Goal: Find contact information: Find contact information

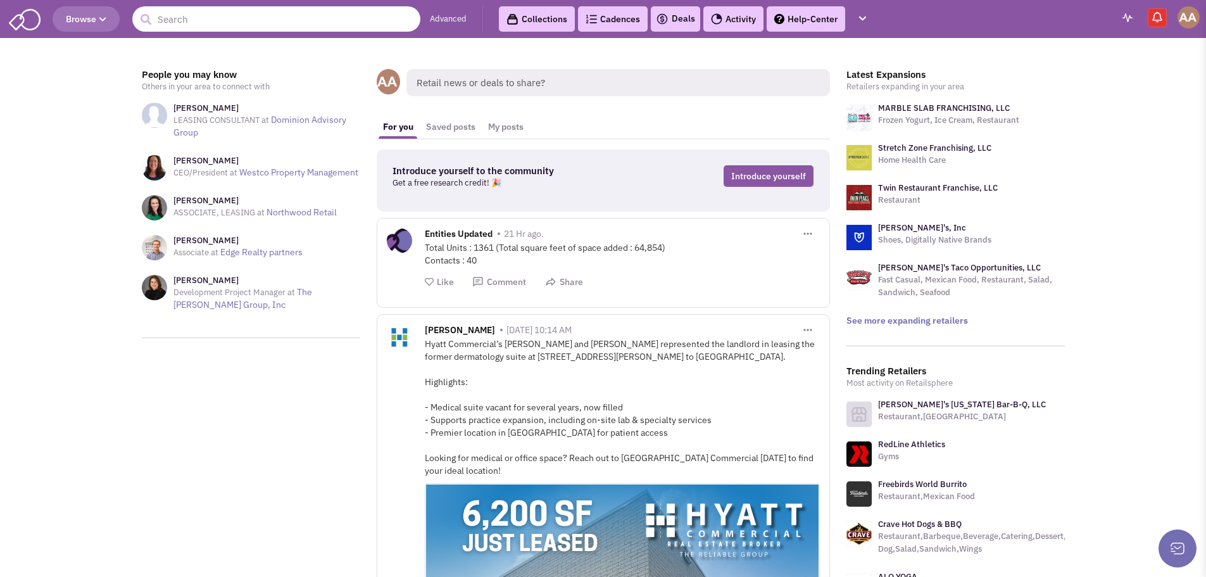
click at [325, 13] on input "text" at bounding box center [276, 18] width 288 height 25
click at [81, 26] on button "Browse" at bounding box center [86, 18] width 67 height 25
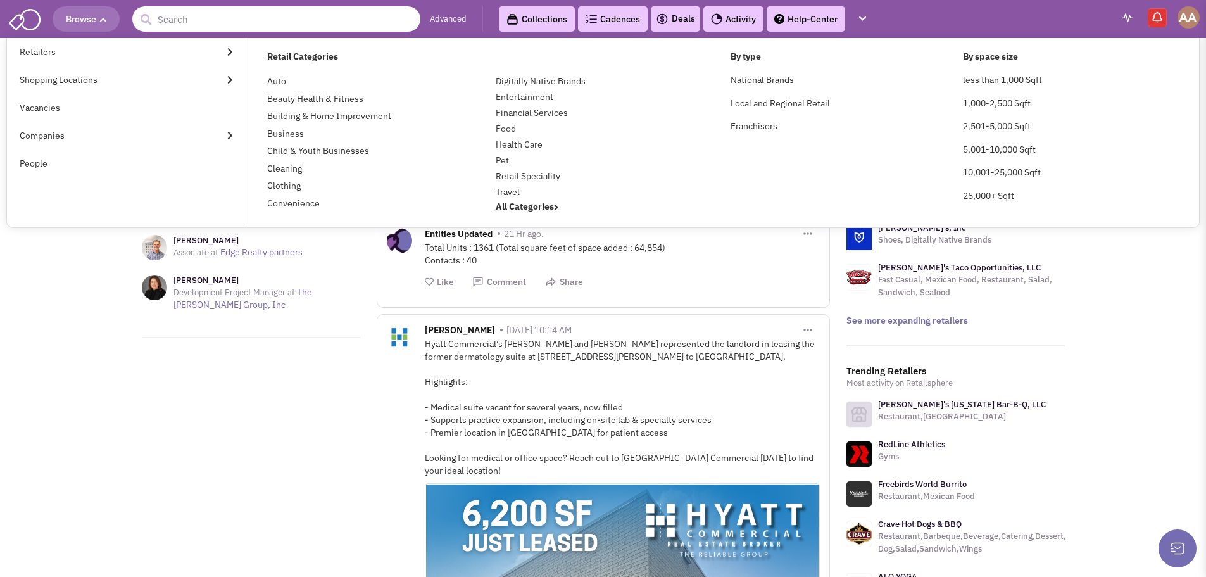
click at [240, 18] on input "text" at bounding box center [276, 18] width 288 height 25
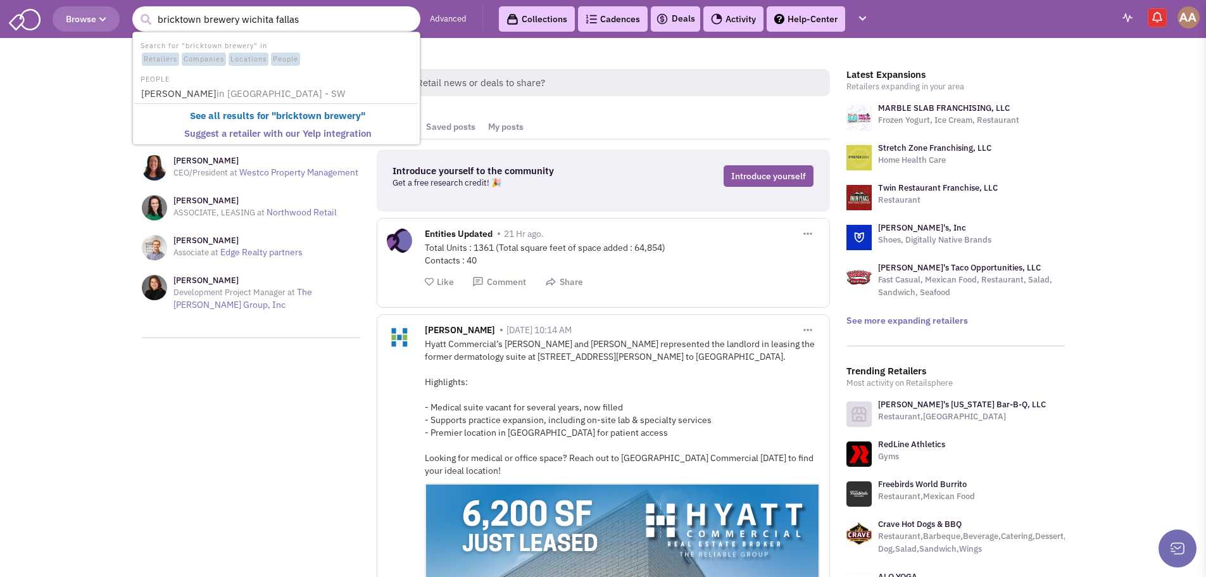
type input "bricktown brewery wichita fallas"
click at [136, 10] on button "submit" at bounding box center [145, 19] width 19 height 19
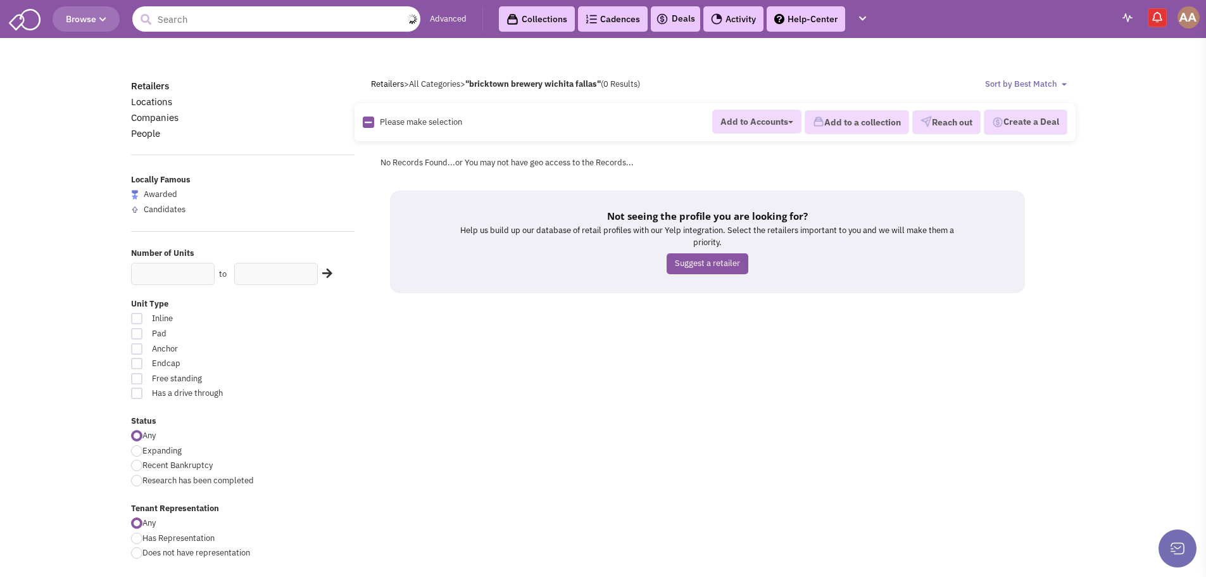
click at [204, 22] on input "text" at bounding box center [276, 18] width 288 height 25
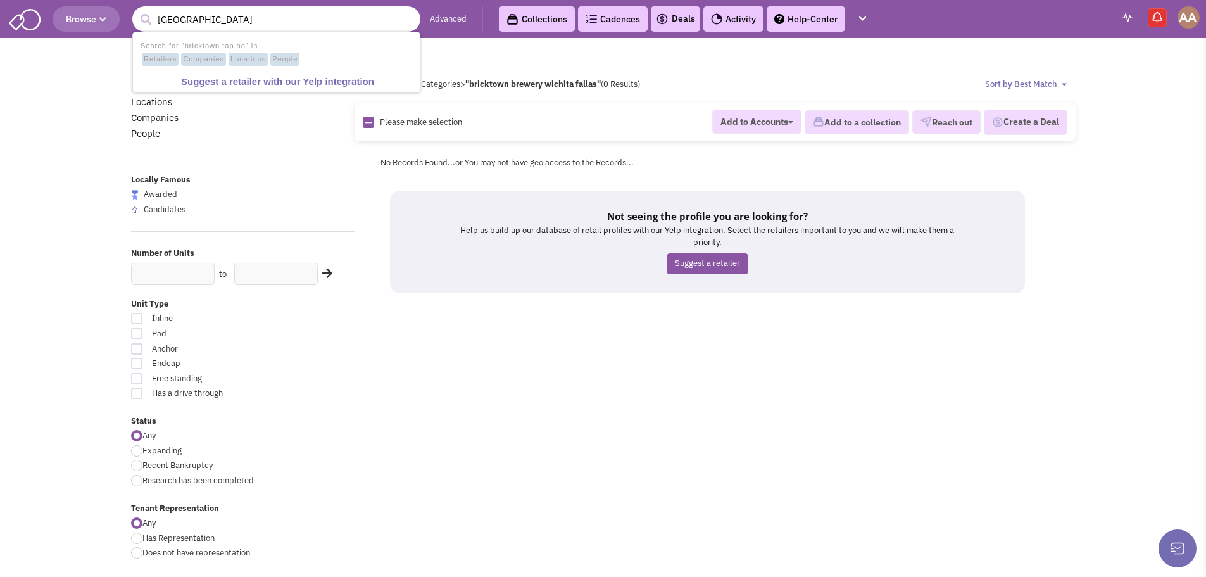
type input "bricktown tap house"
click at [136, 10] on button "submit" at bounding box center [145, 19] width 19 height 19
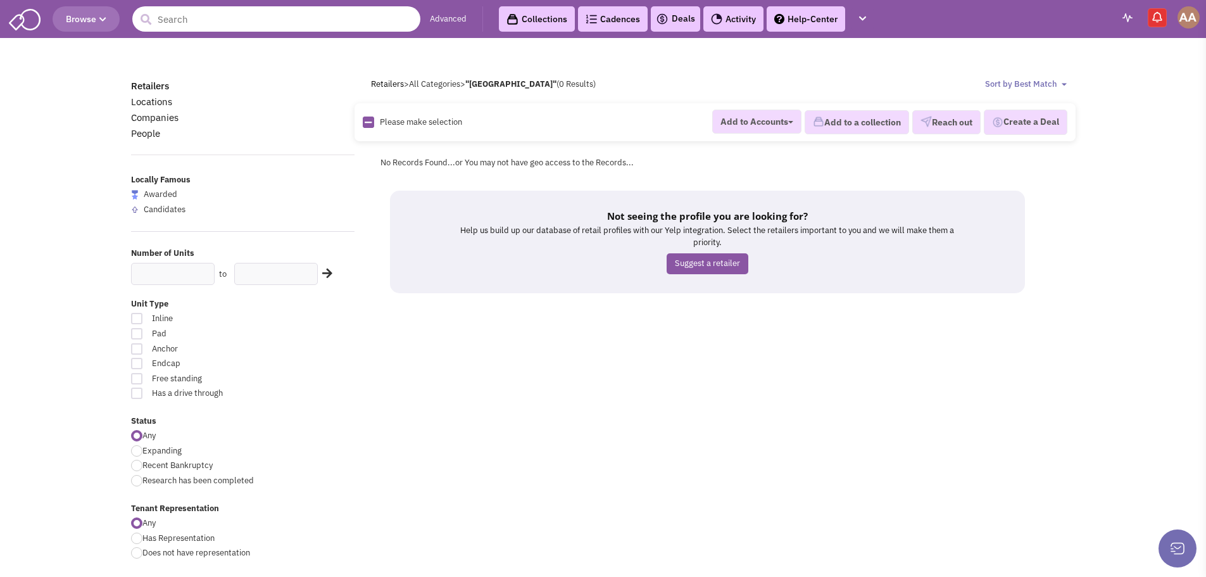
click at [236, 27] on input "text" at bounding box center [276, 18] width 288 height 25
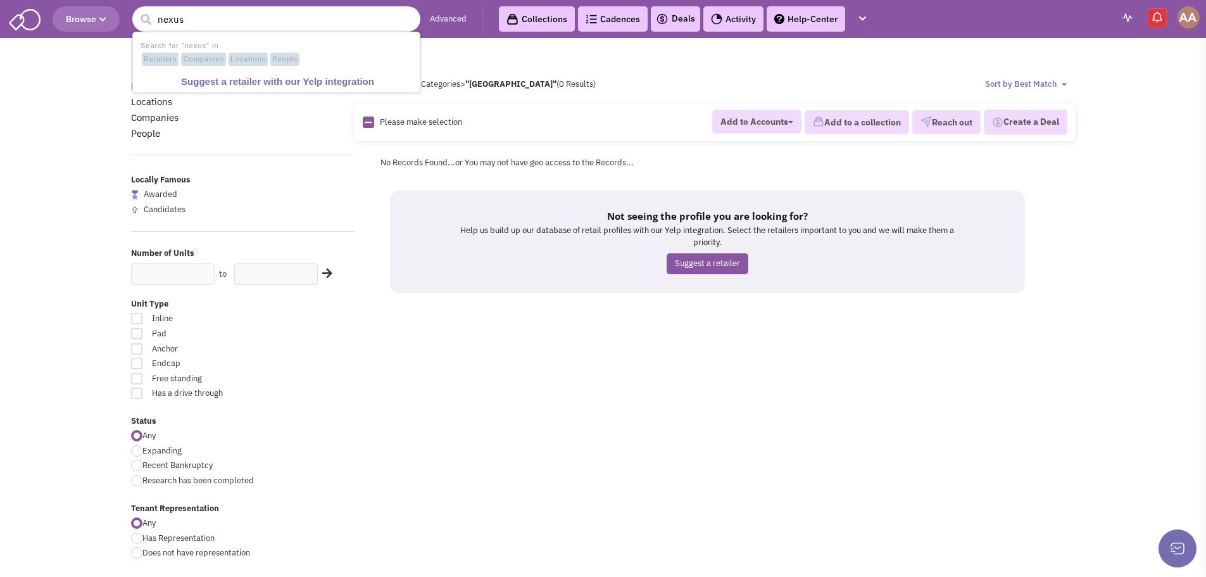
type input "nexus"
click at [136, 10] on button "submit" at bounding box center [145, 19] width 19 height 19
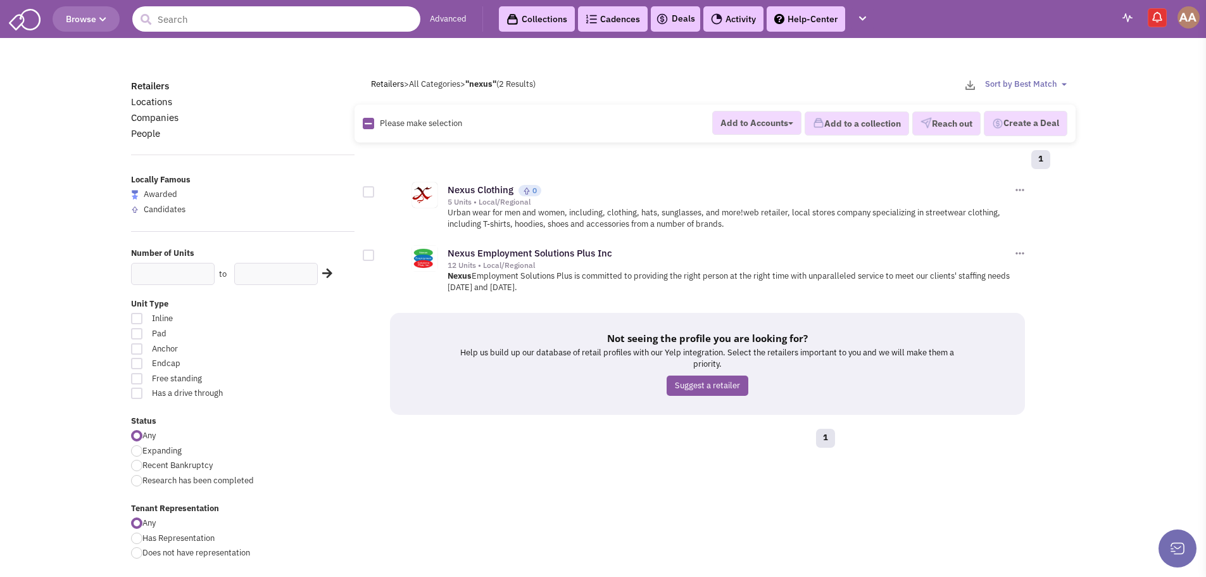
click at [269, 8] on input "text" at bounding box center [276, 18] width 288 height 25
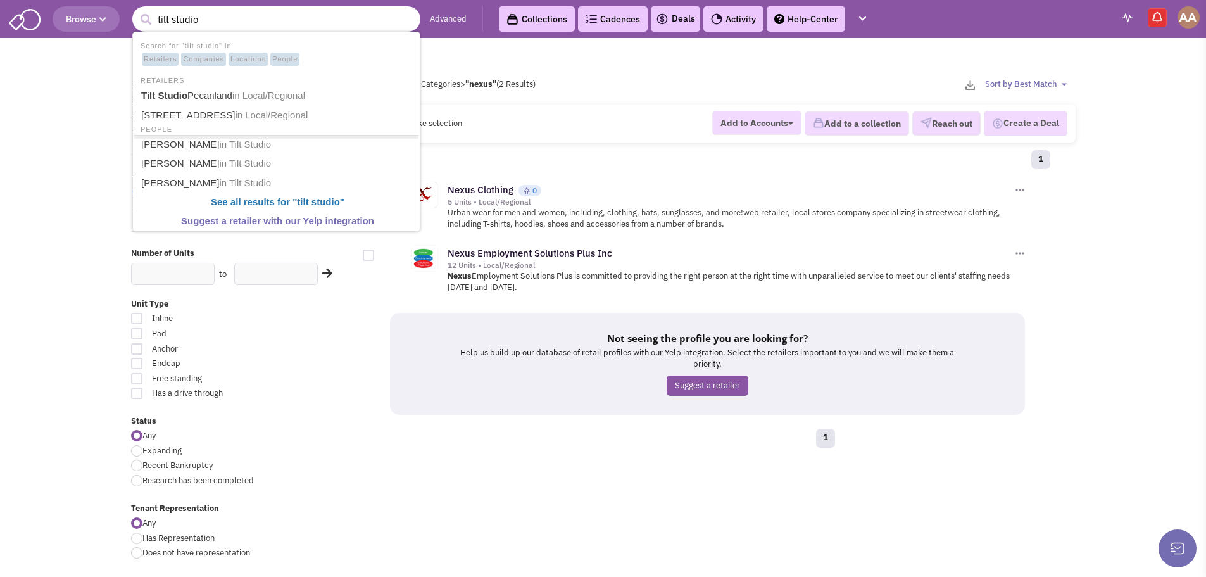
type input "tilt studio"
click at [136, 10] on button "submit" at bounding box center [145, 19] width 19 height 19
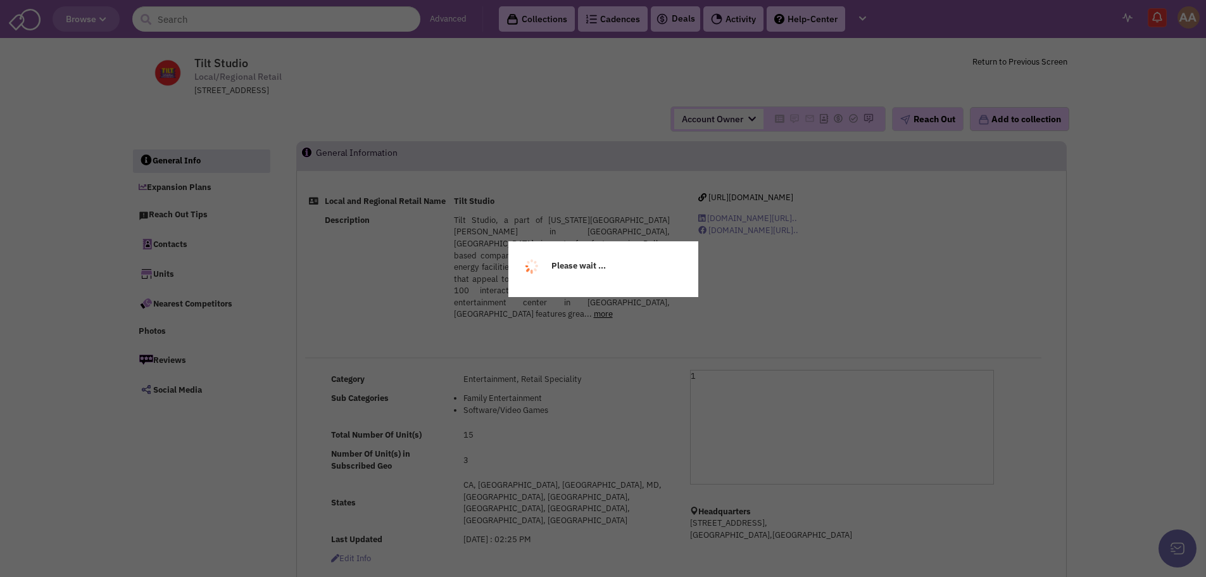
select select
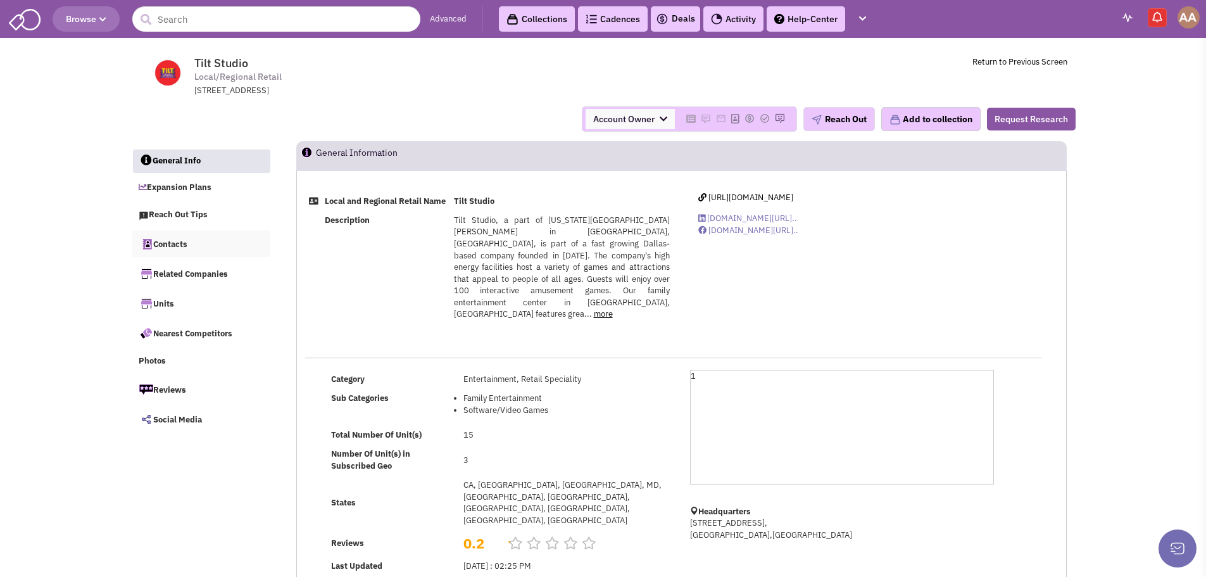
click at [176, 237] on link "Contacts" at bounding box center [201, 243] width 138 height 27
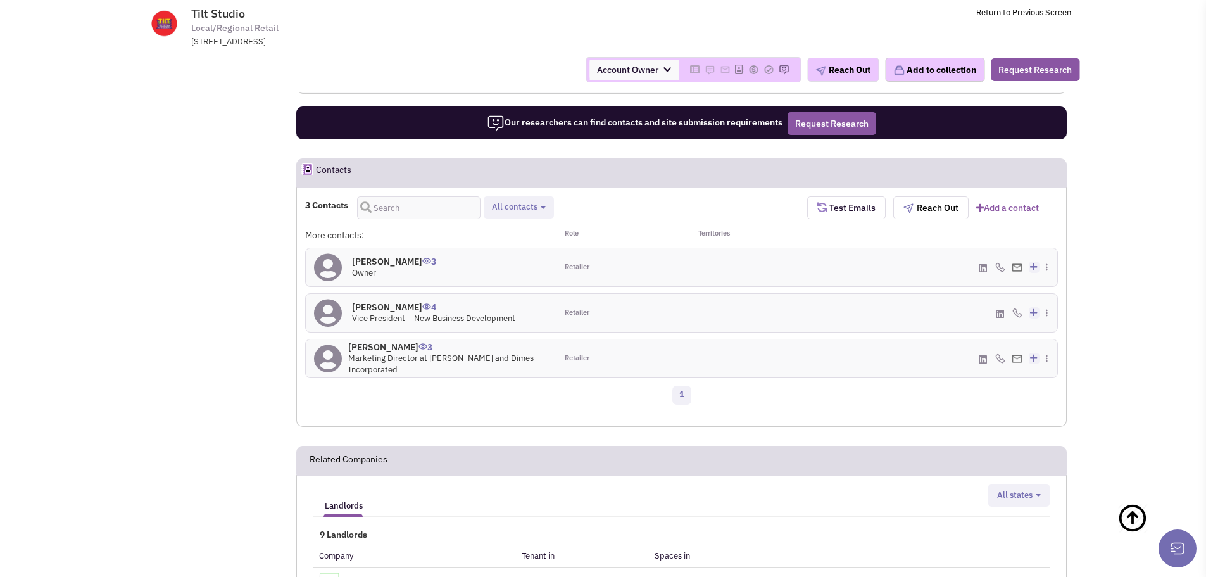
scroll to position [799, 0]
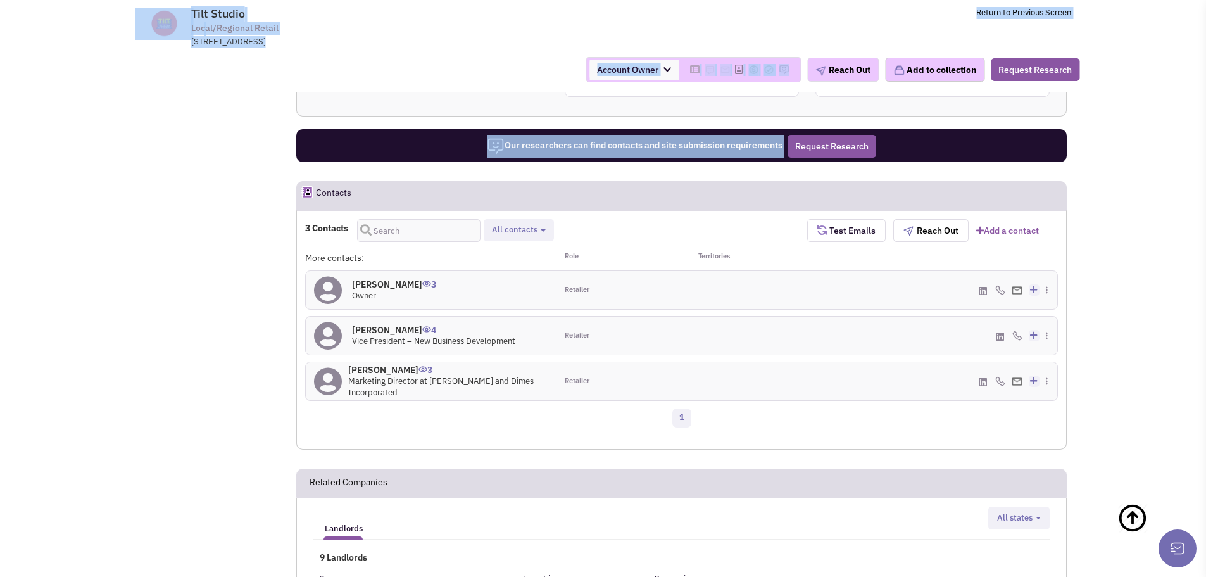
drag, startPoint x: 290, startPoint y: 218, endPoint x: 252, endPoint y: 306, distance: 96.7
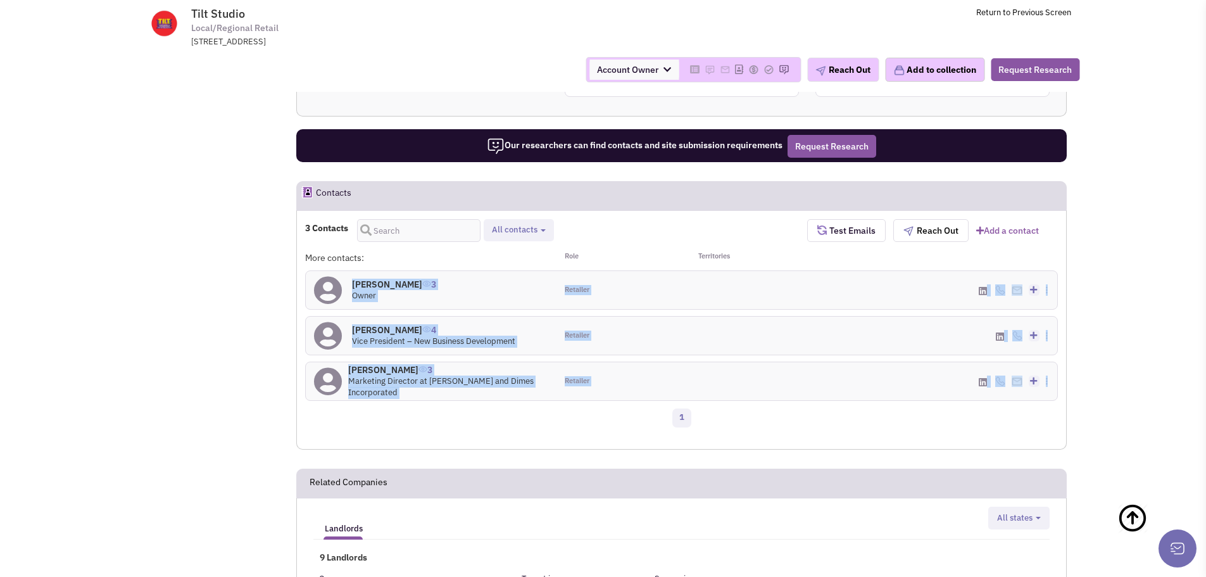
drag, startPoint x: 298, startPoint y: 250, endPoint x: 356, endPoint y: 360, distance: 124.3
click at [356, 360] on div "More contacts: Role Territories Ron Kostelny 3 Owner Retailer Create a deal" at bounding box center [681, 341] width 753 height 181
copy div "Ron Kostelny 3 Owner Retailer (972) 939-4200 - Office rkostelny@tiltstudio.com …"
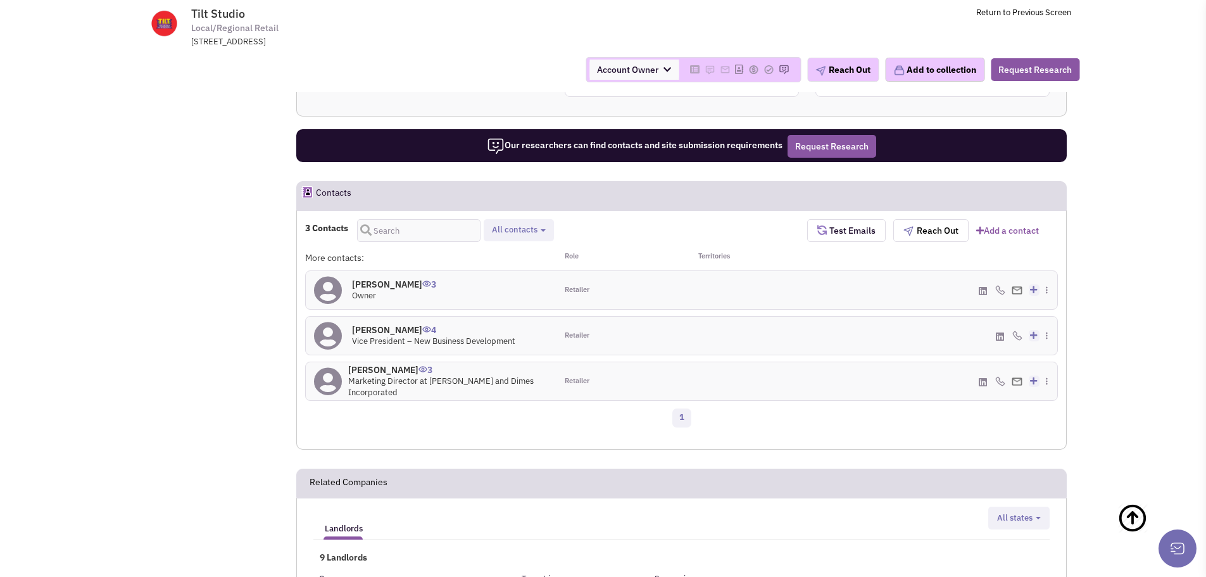
click at [1047, 267] on icon at bounding box center [1049, 271] width 7 height 8
click at [1048, 330] on span at bounding box center [1051, 336] width 11 height 12
click at [1049, 358] on icon at bounding box center [1049, 362] width 7 height 8
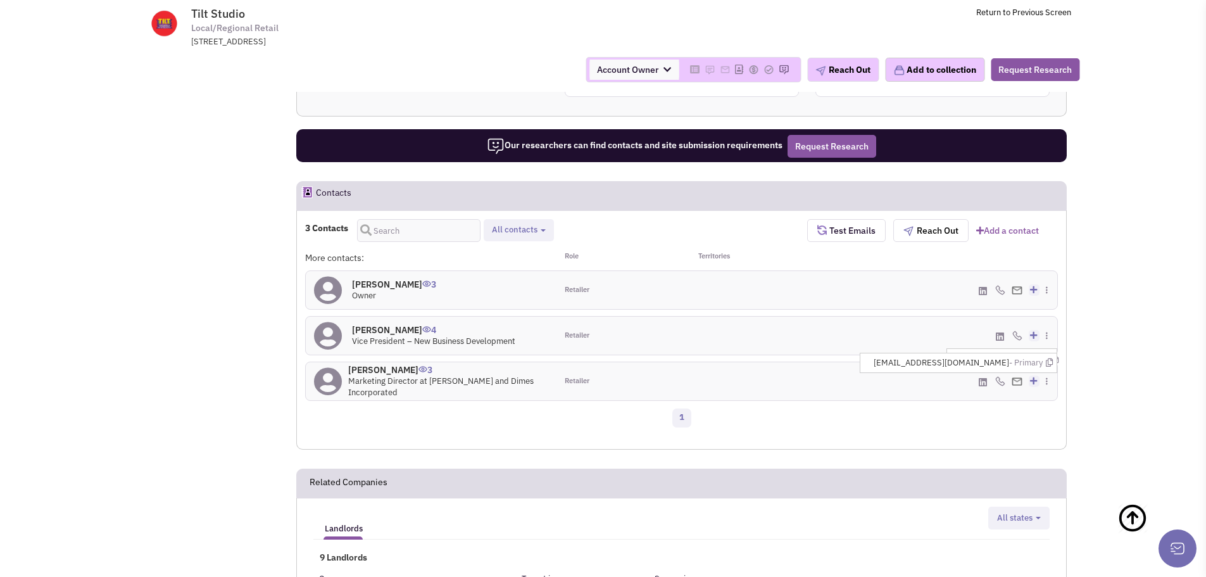
click at [1001, 376] on img at bounding box center [1000, 381] width 10 height 10
click at [1051, 356] on icon at bounding box center [1054, 360] width 7 height 8
click at [1049, 316] on icon at bounding box center [1052, 320] width 7 height 8
click at [1051, 265] on icon at bounding box center [1054, 269] width 7 height 8
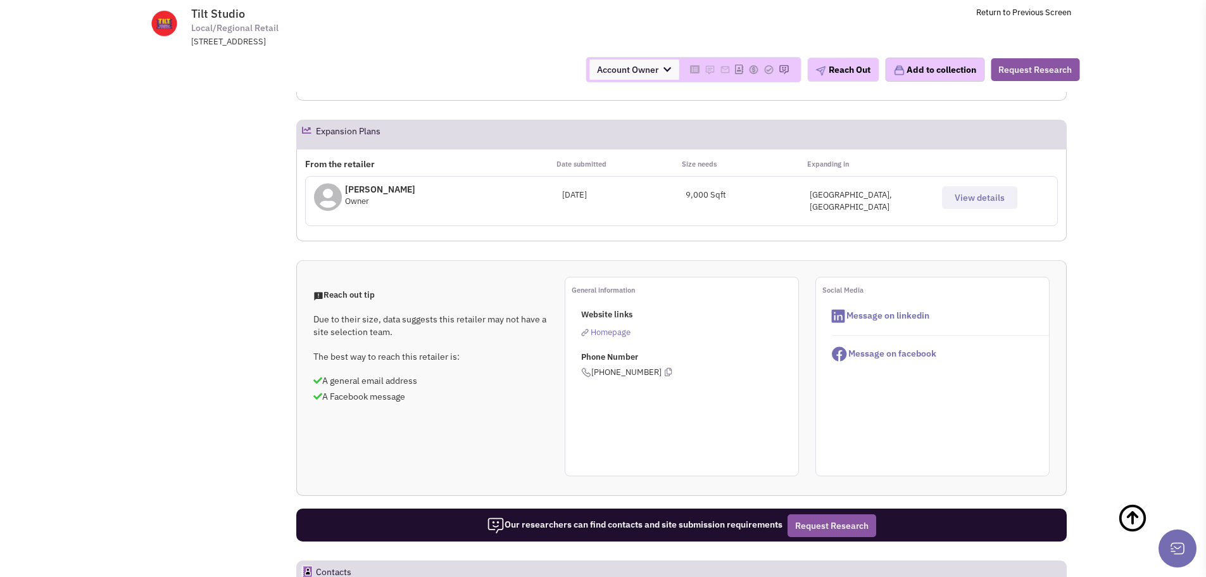
scroll to position [419, 0]
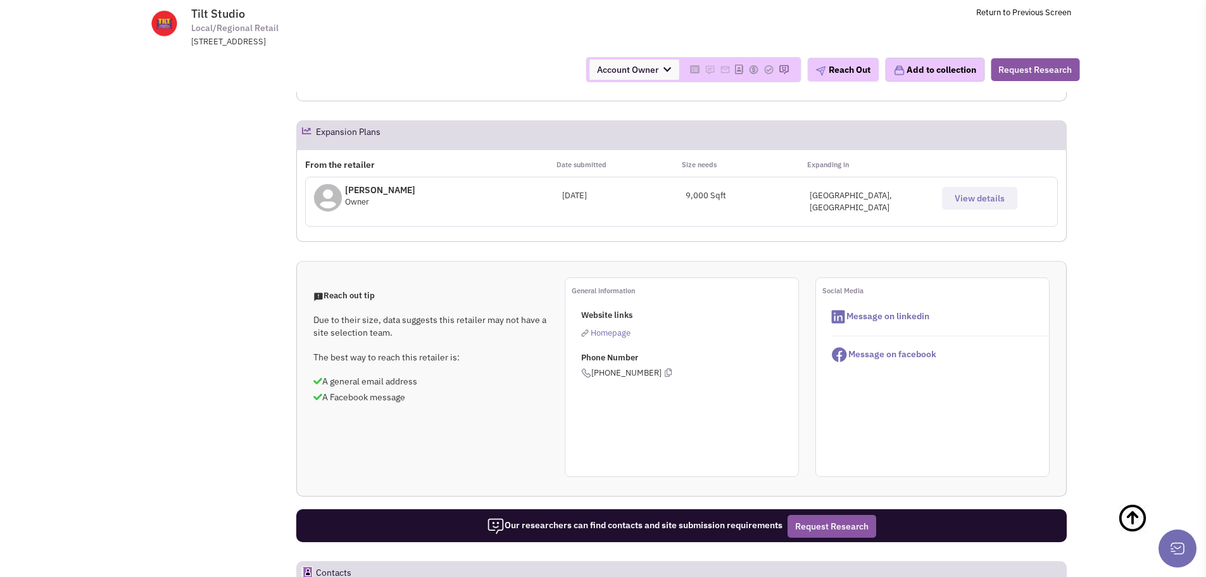
click at [966, 192] on span "View details" at bounding box center [979, 197] width 50 height 11
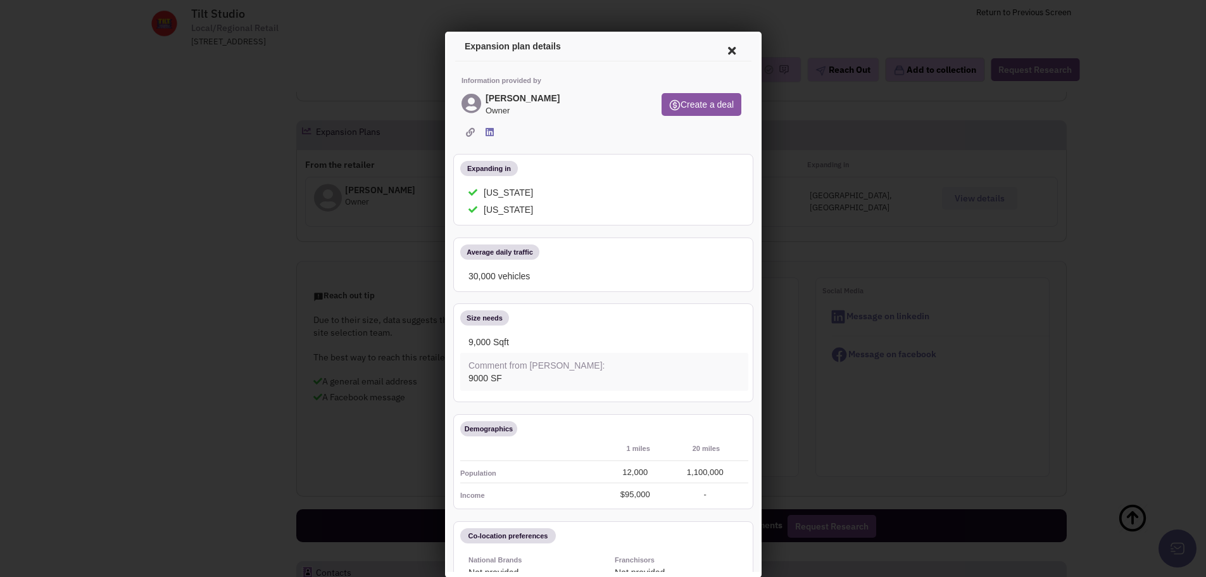
scroll to position [0, 0]
click at [718, 54] on icon at bounding box center [729, 50] width 27 height 30
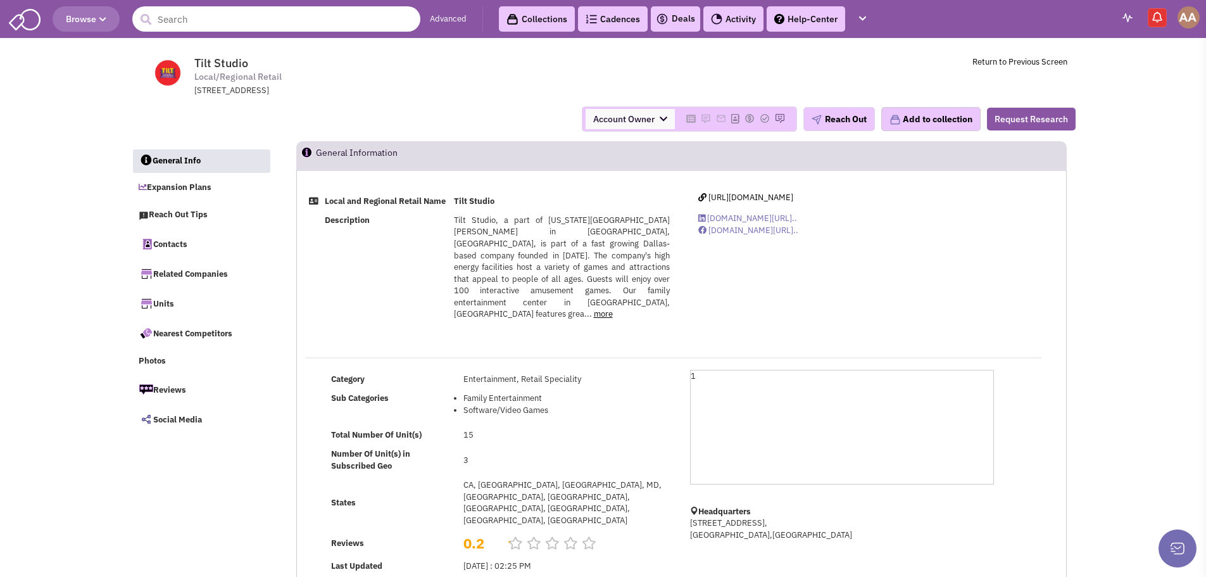
click at [306, 15] on input "text" at bounding box center [276, 18] width 288 height 25
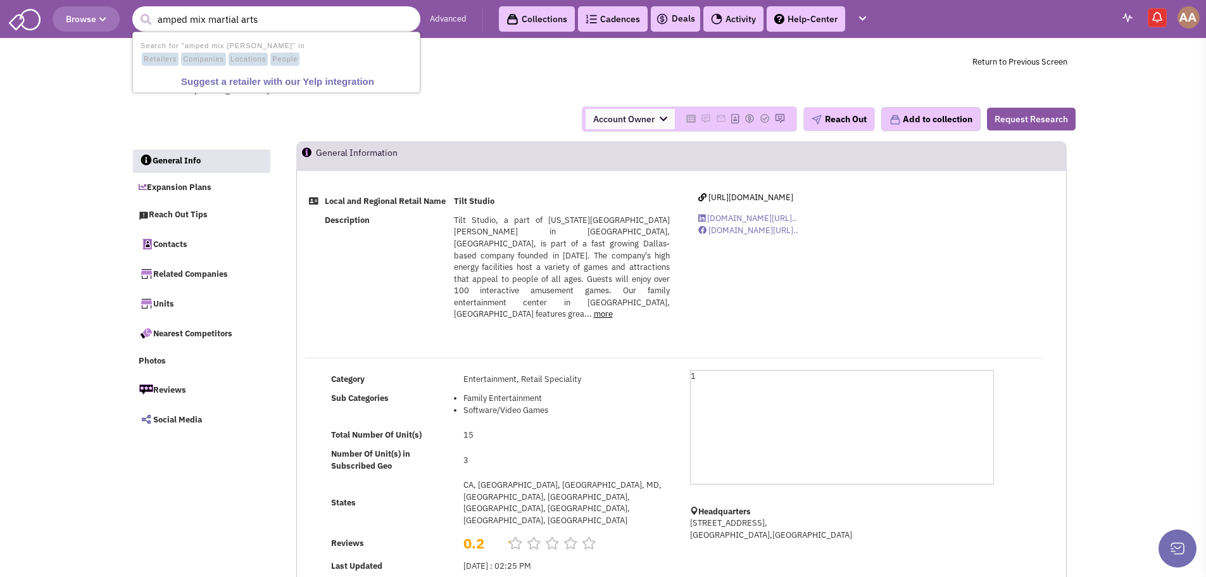
type input "amped mix martial arts"
click at [136, 10] on button "submit" at bounding box center [145, 19] width 19 height 19
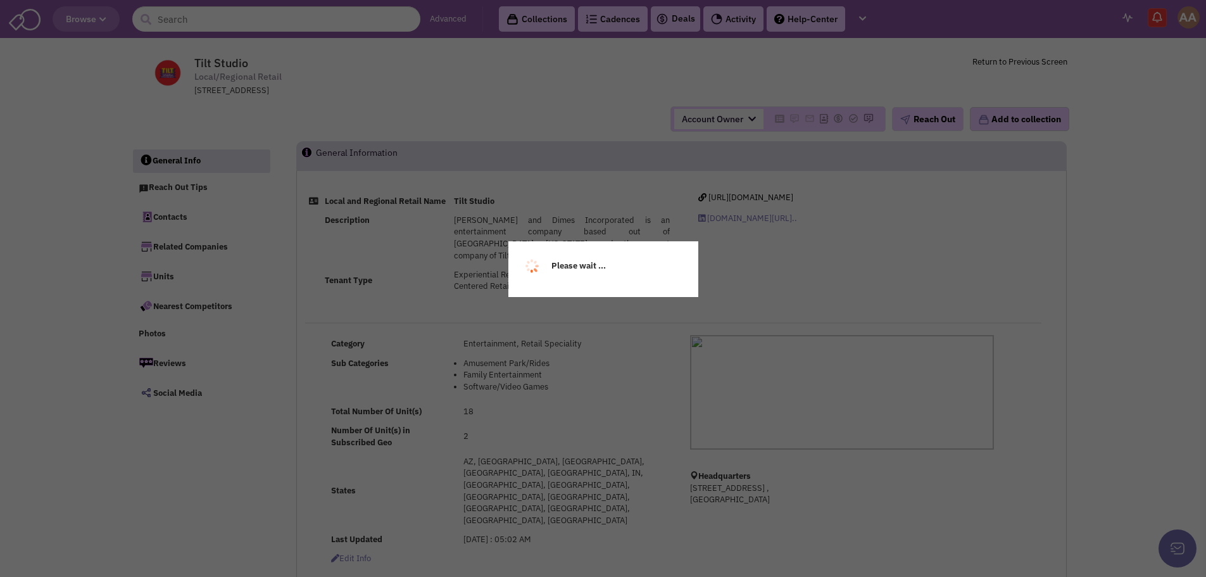
select select
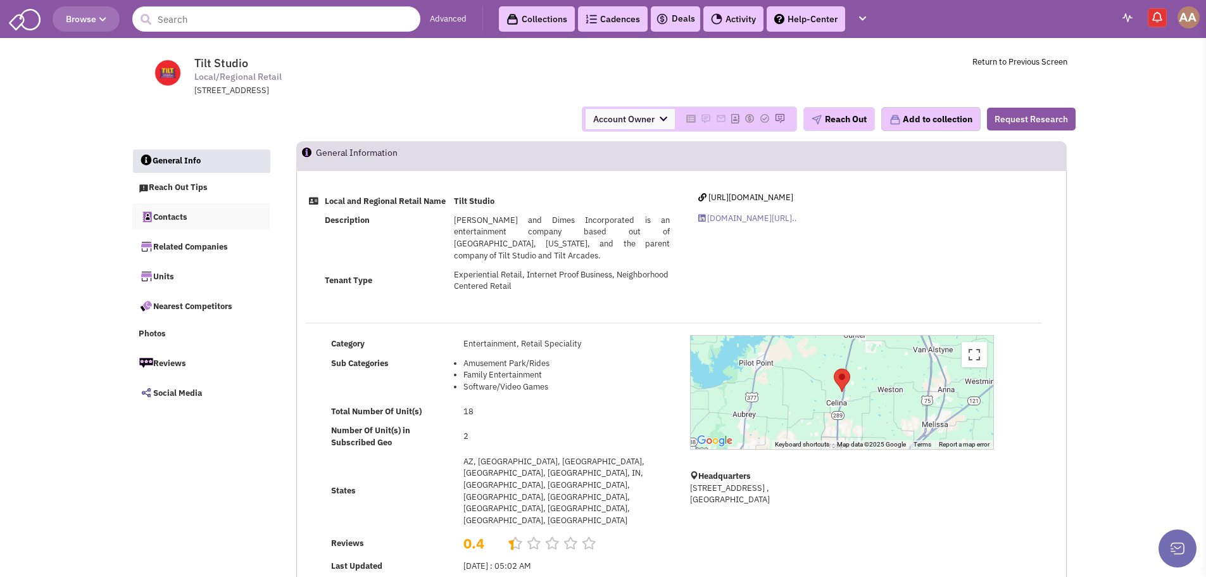
click at [178, 215] on link "Contacts" at bounding box center [201, 216] width 138 height 27
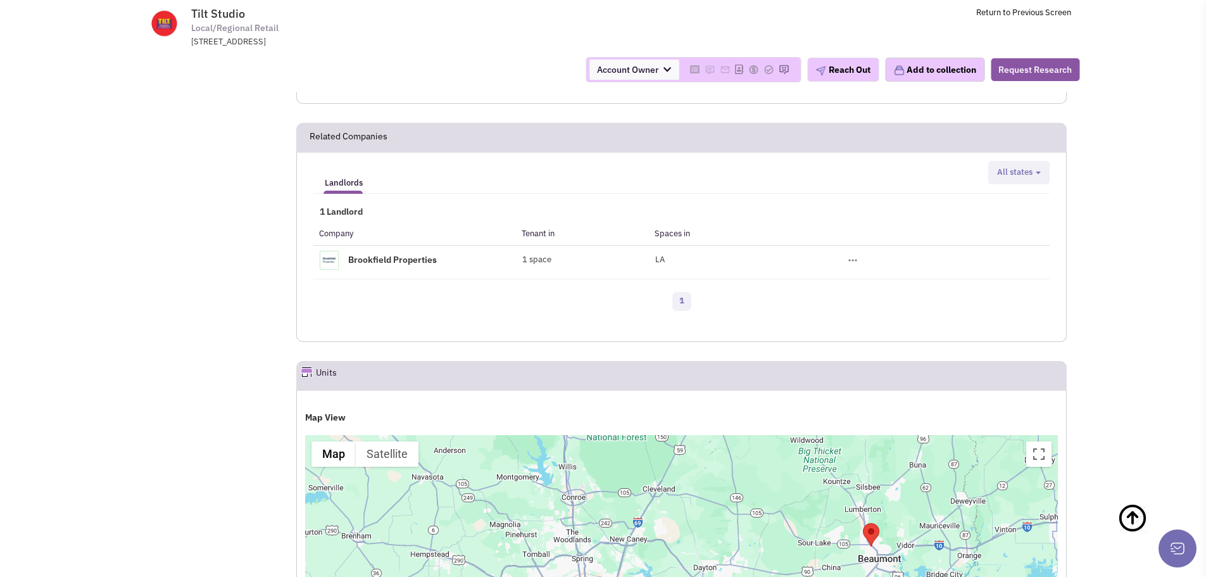
scroll to position [780, 0]
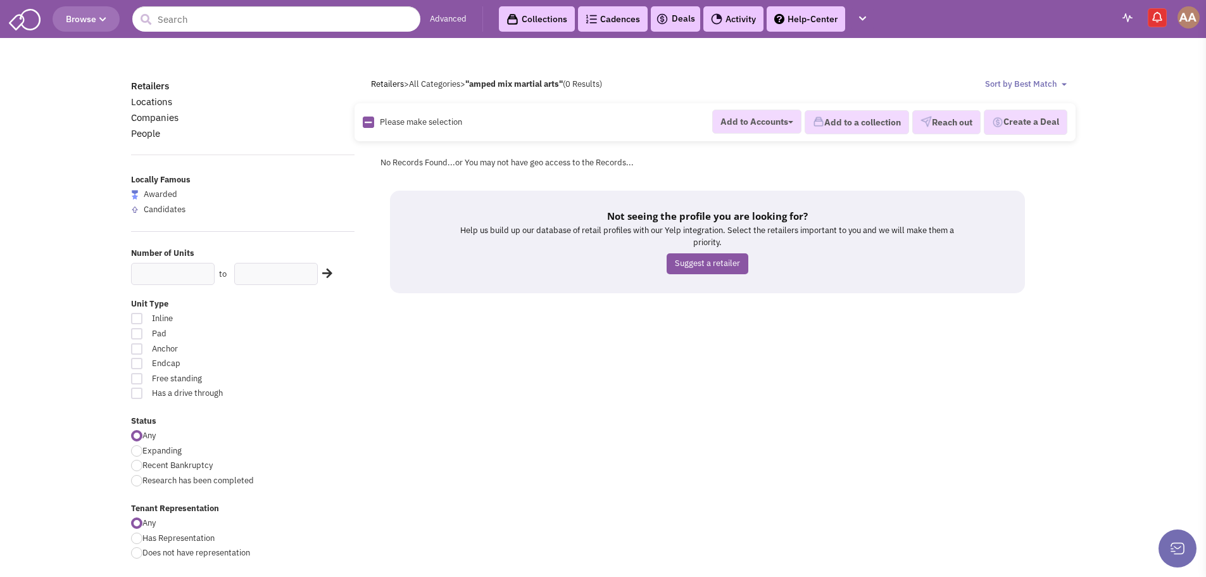
click at [551, 368] on div "Retailers Locations Companies People Locally Famous Awarded Candidates Number o…" at bounding box center [603, 578] width 961 height 1001
click at [228, 13] on input "text" at bounding box center [276, 18] width 288 height 25
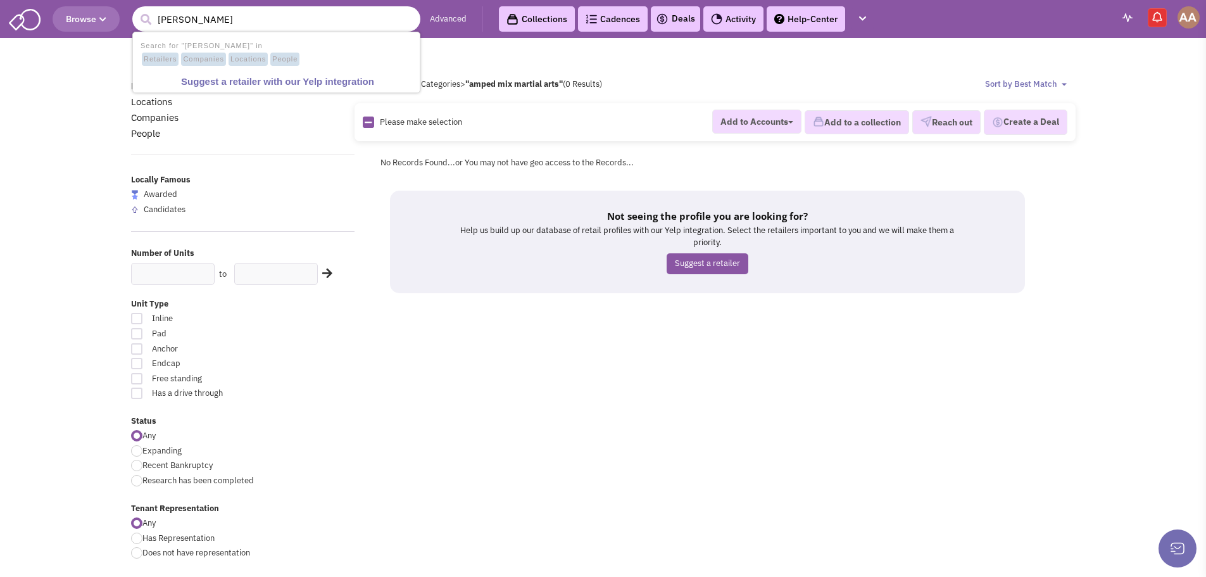
type input "shelby blades"
click at [136, 10] on button "submit" at bounding box center [145, 19] width 19 height 19
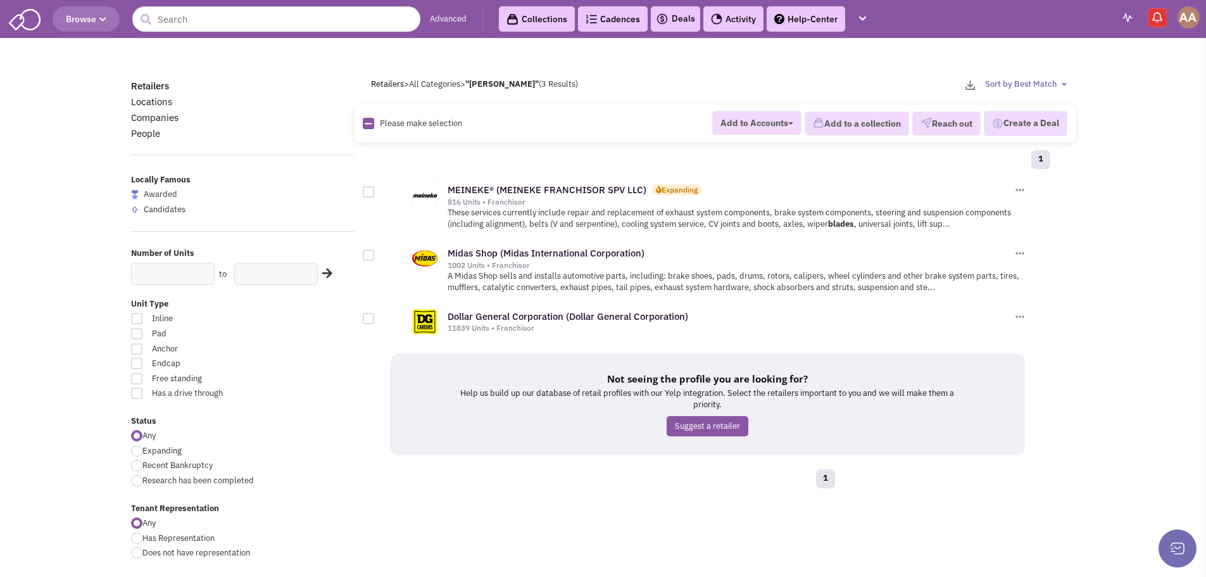
click at [81, 21] on span "Browse" at bounding box center [86, 18] width 41 height 11
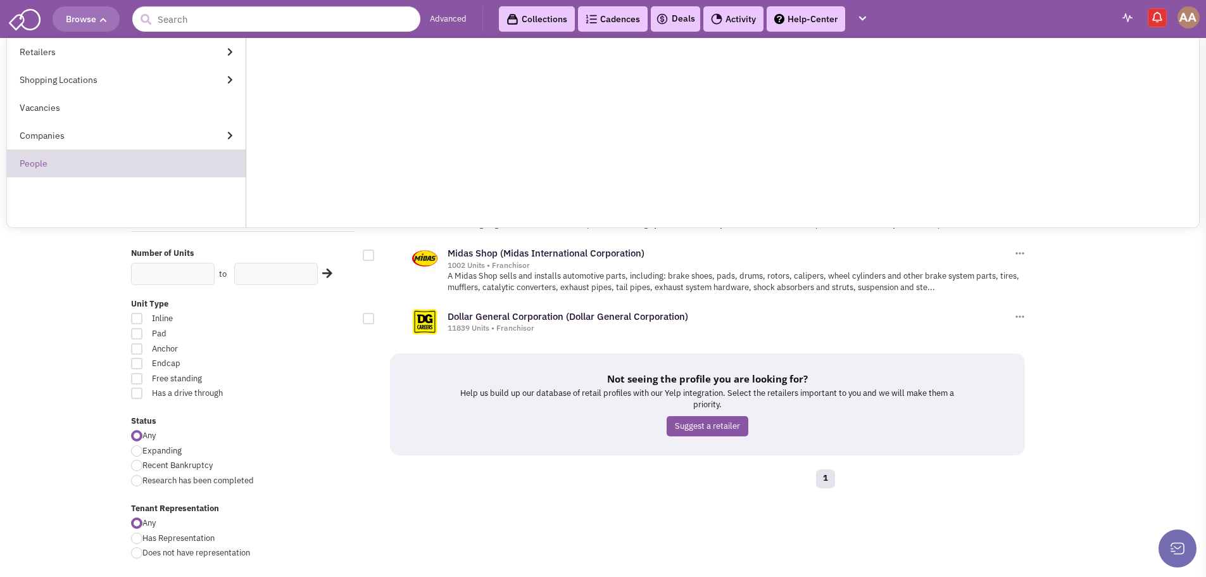
click at [94, 168] on link "People" at bounding box center [126, 163] width 239 height 28
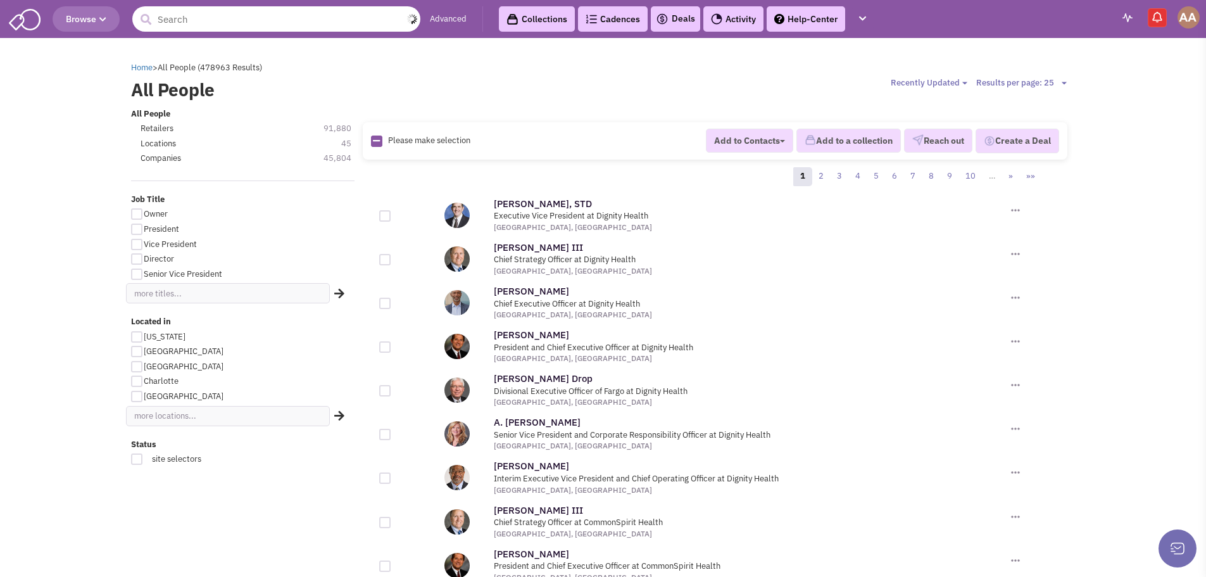
click at [196, 18] on input "text" at bounding box center [276, 18] width 288 height 25
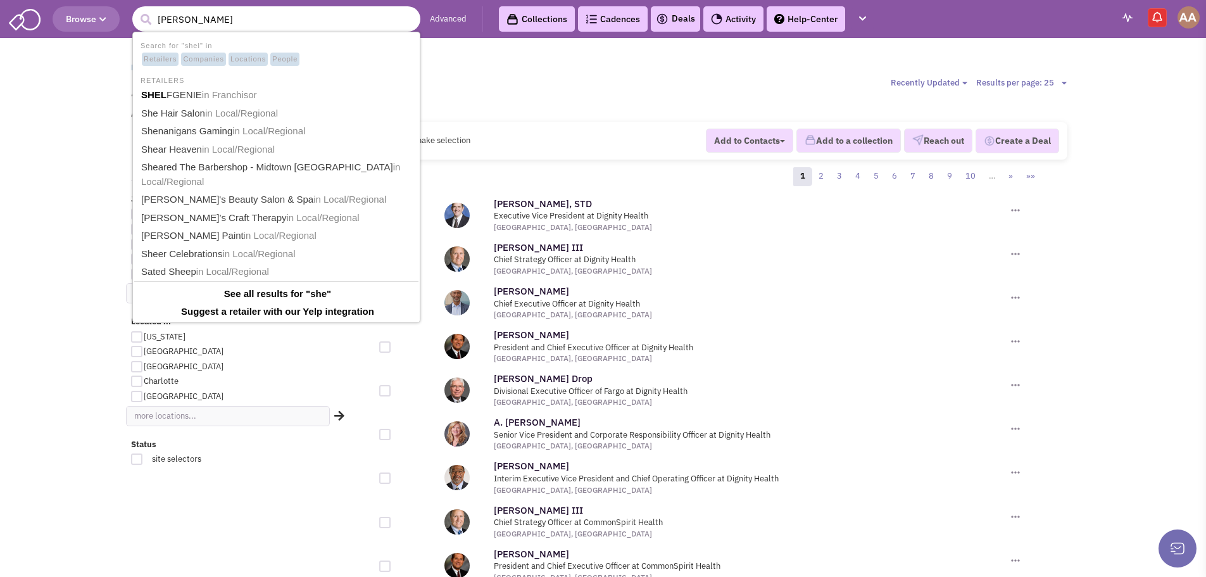
type input "[PERSON_NAME]"
click at [136, 10] on button "submit" at bounding box center [145, 19] width 19 height 19
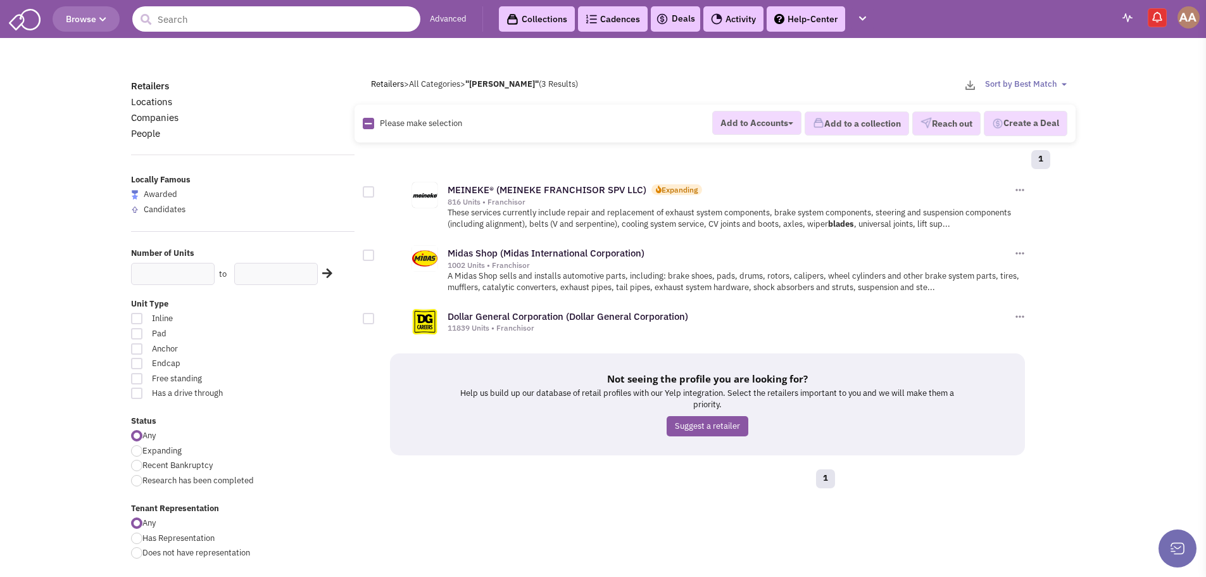
click at [194, 18] on input "text" at bounding box center [276, 18] width 288 height 25
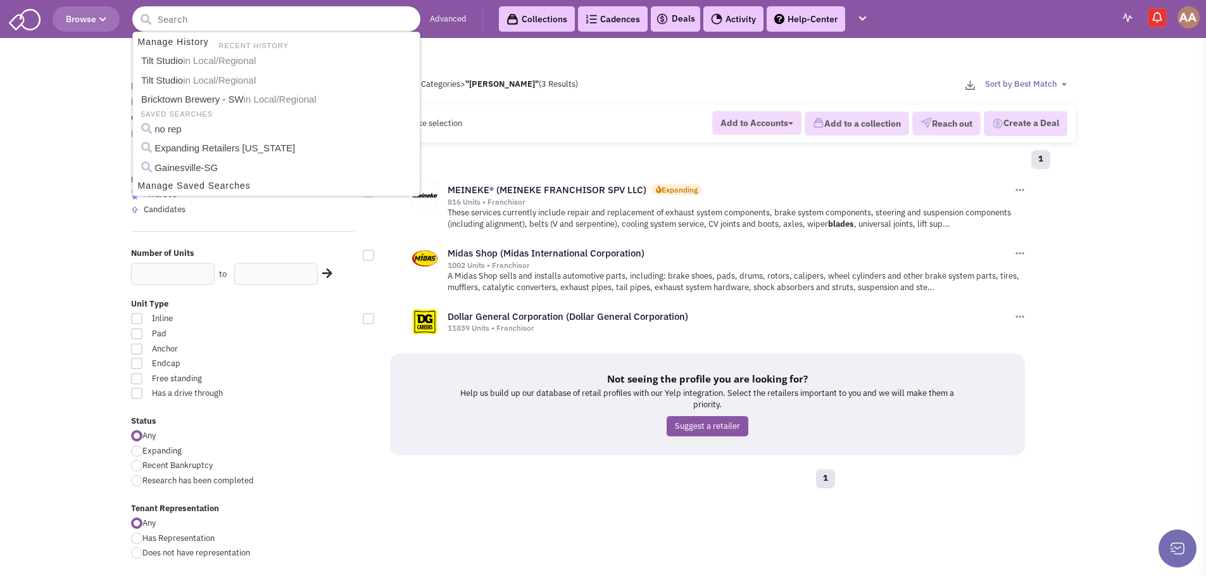
click at [136, 10] on button "submit" at bounding box center [145, 19] width 19 height 19
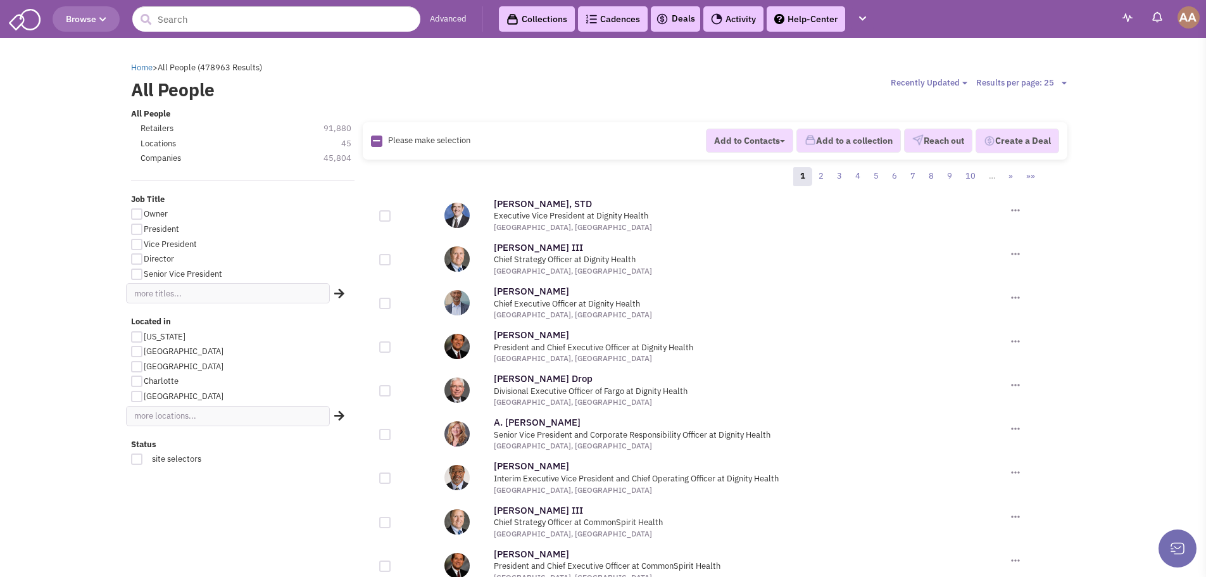
click at [187, 19] on input "text" at bounding box center [276, 18] width 288 height 25
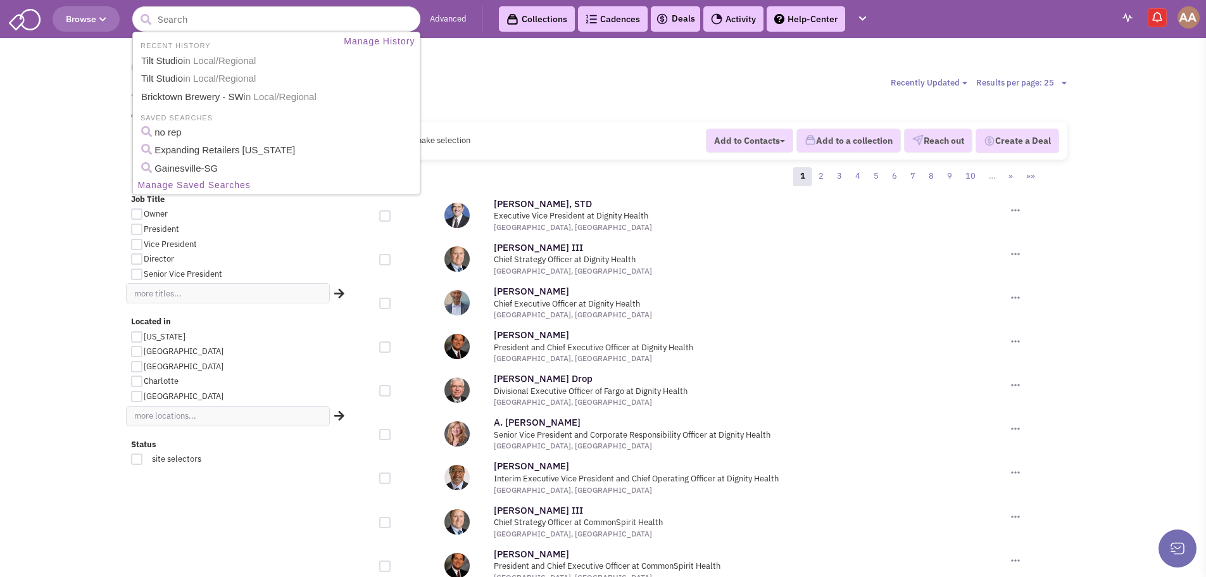
click at [187, 19] on input "text" at bounding box center [276, 18] width 288 height 25
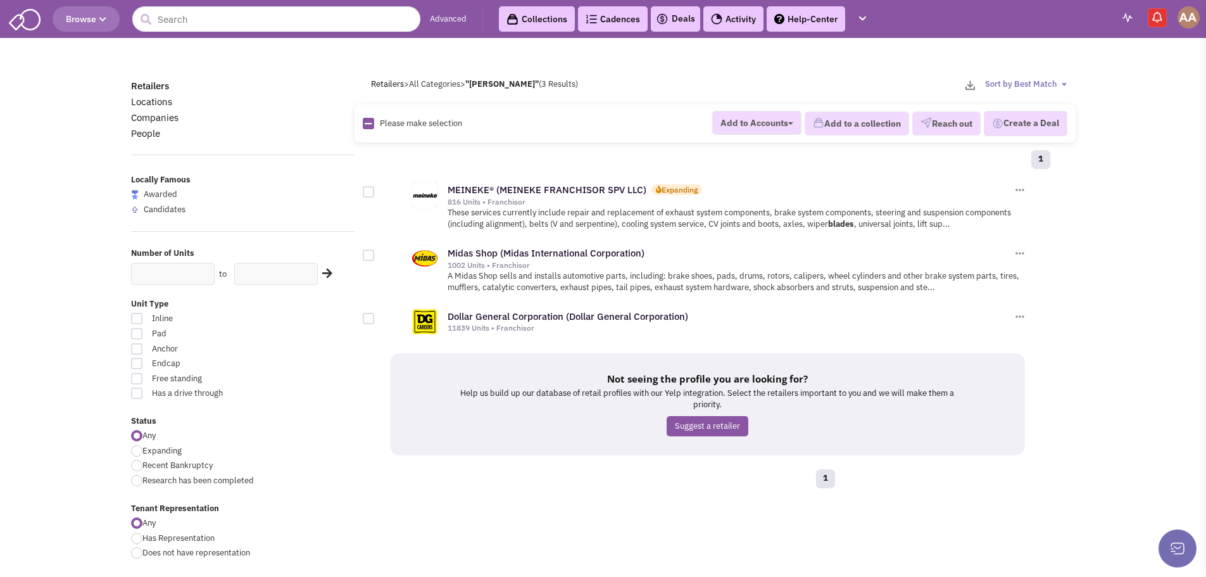
click at [244, 27] on input "text" at bounding box center [276, 18] width 288 height 25
click at [166, 26] on input "text" at bounding box center [276, 18] width 288 height 25
click at [173, 25] on input "text" at bounding box center [276, 18] width 288 height 25
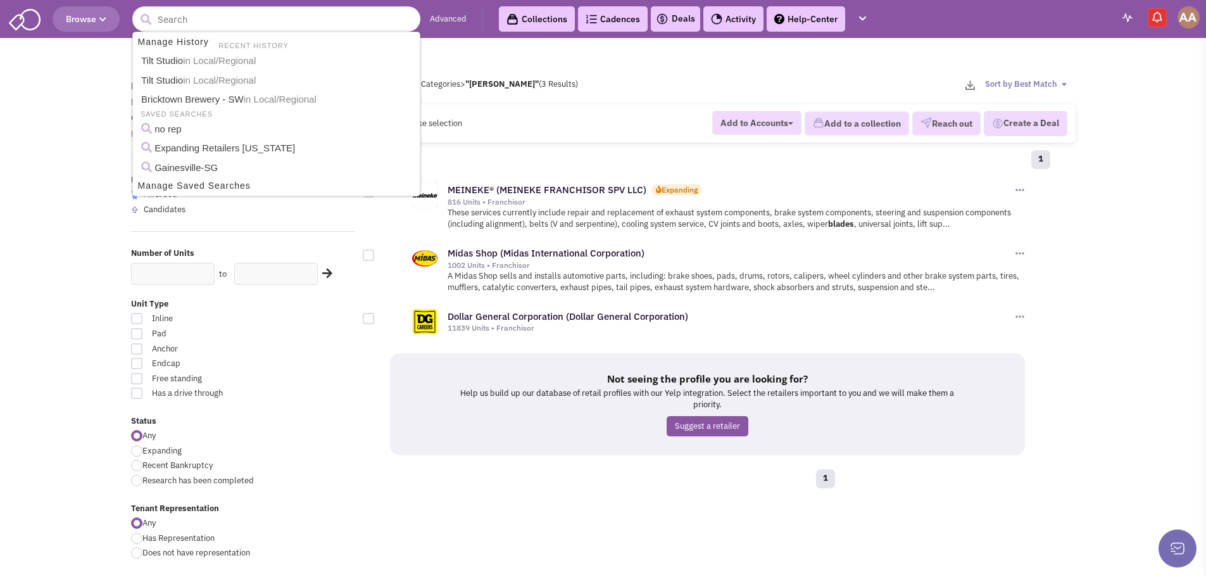
click at [174, 17] on input "text" at bounding box center [276, 18] width 288 height 25
click at [187, 23] on input "text" at bounding box center [276, 18] width 288 height 25
click at [187, 105] on link "Bricktown Brewery - SW in Local/Regional" at bounding box center [277, 101] width 280 height 20
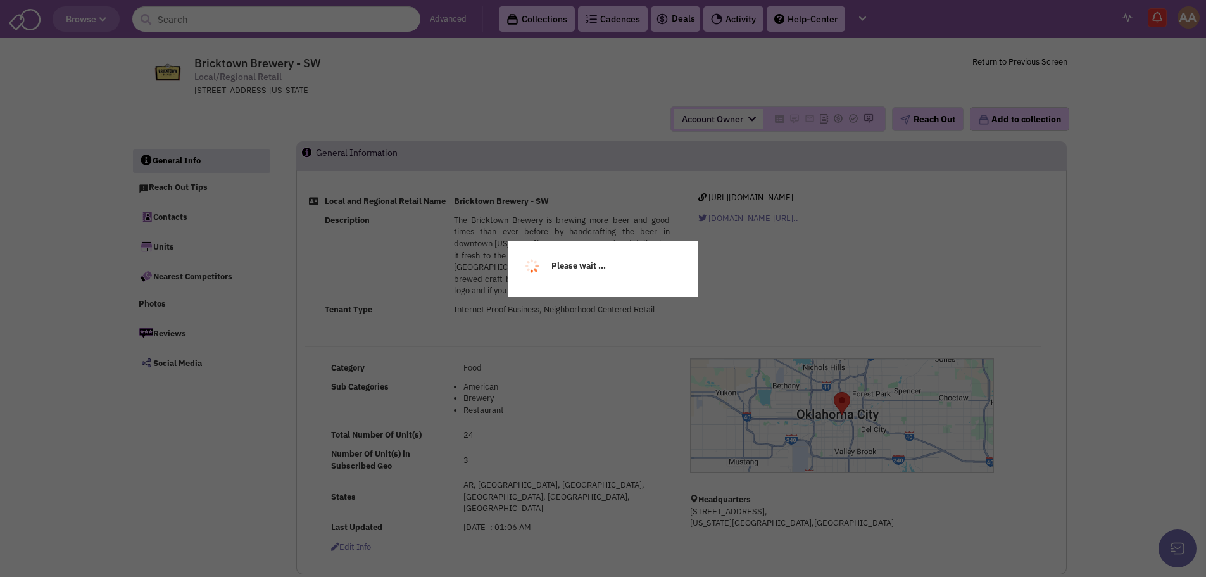
select select
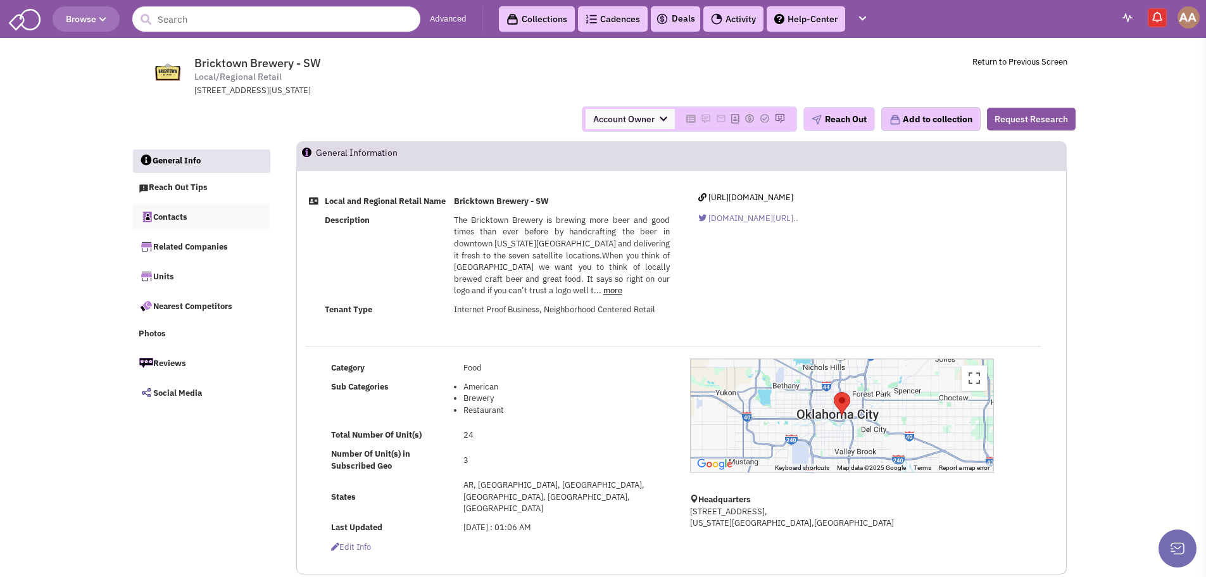
click at [196, 215] on link "Contacts" at bounding box center [201, 216] width 138 height 27
click at [1186, 19] on img at bounding box center [1188, 17] width 22 height 22
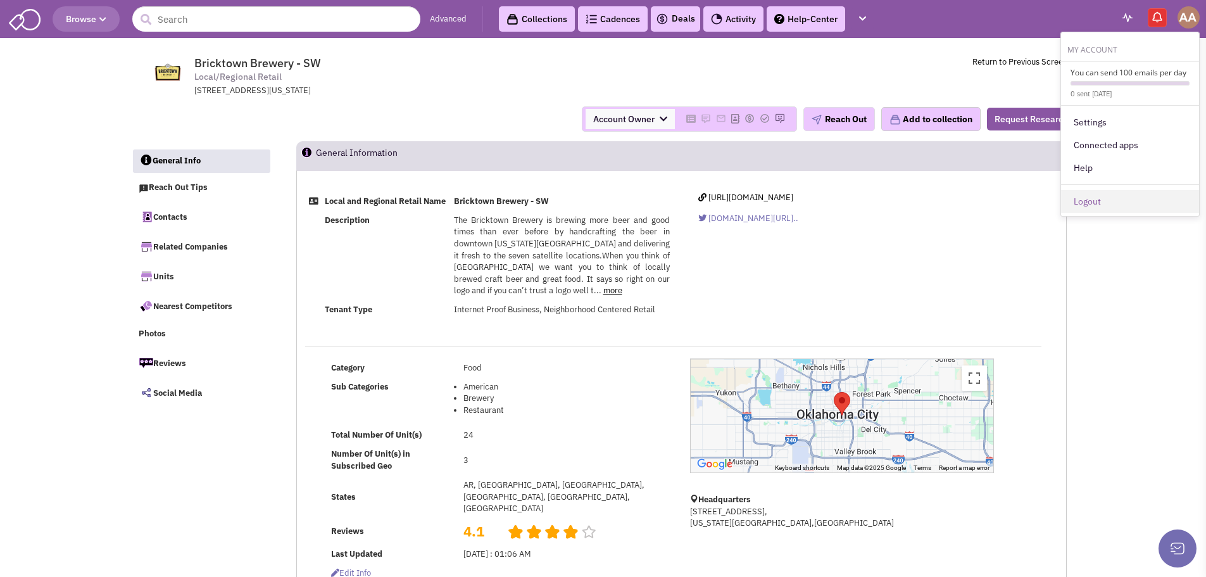
click at [1099, 208] on link "Logout" at bounding box center [1130, 201] width 138 height 23
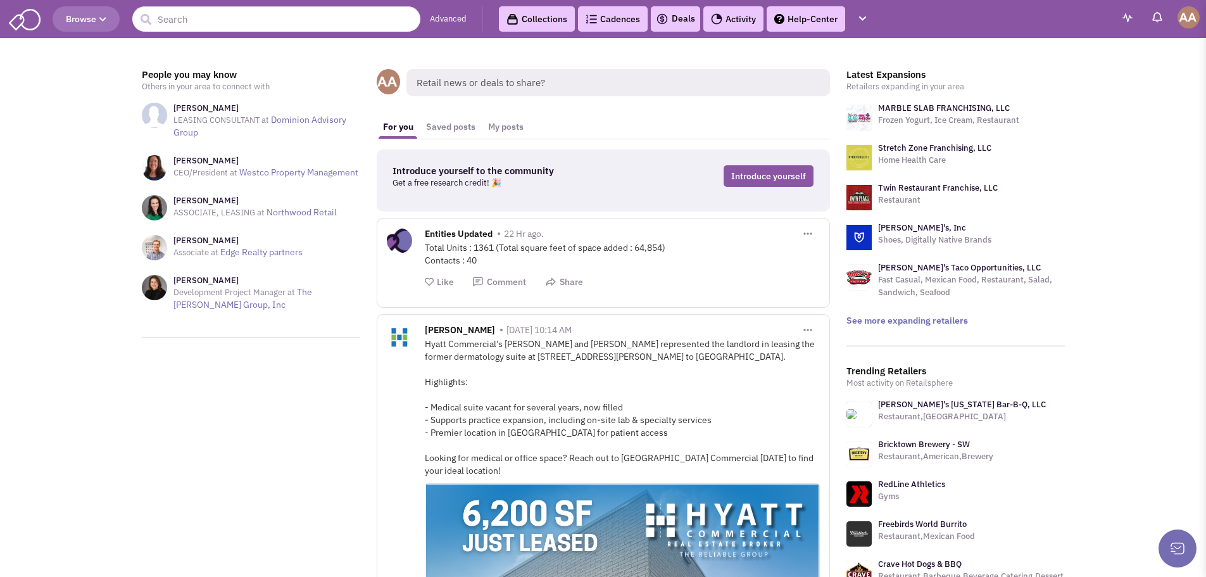
click at [1192, 19] on img at bounding box center [1188, 17] width 22 height 22
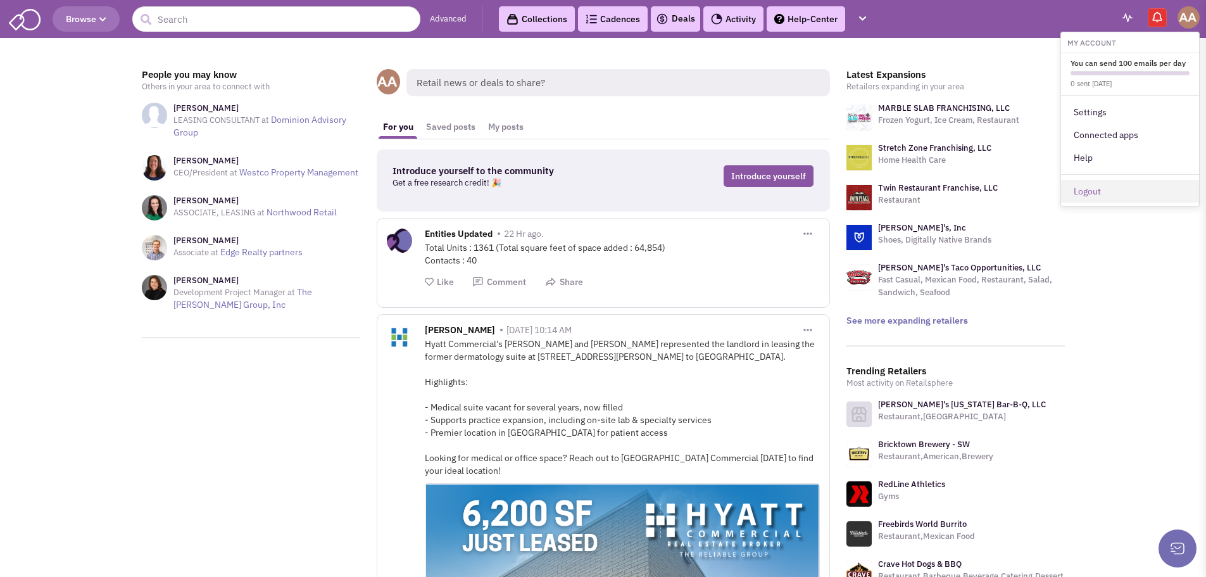
click at [1130, 184] on link "Logout" at bounding box center [1130, 191] width 138 height 23
